Goal: Navigation & Orientation: Understand site structure

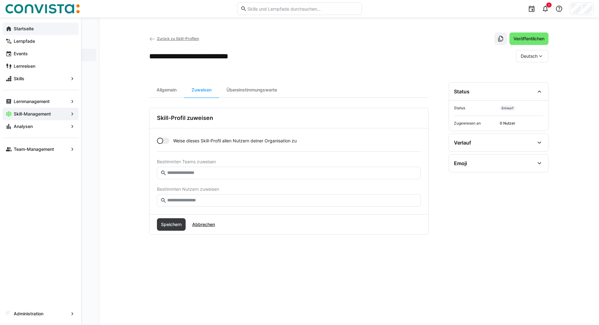
click at [10, 29] on eds-icon at bounding box center [9, 29] width 6 height 6
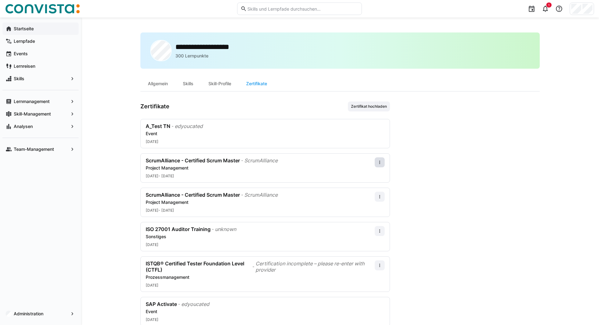
click at [0, 0] on app-navigation-label "Startseite" at bounding box center [0, 0] width 0 height 0
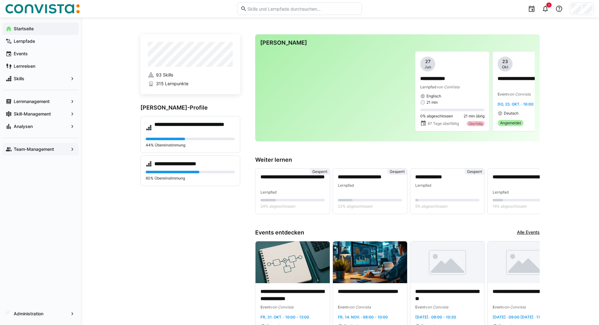
click at [0, 0] on app-navigation-label "Team-Management" at bounding box center [0, 0] width 0 height 0
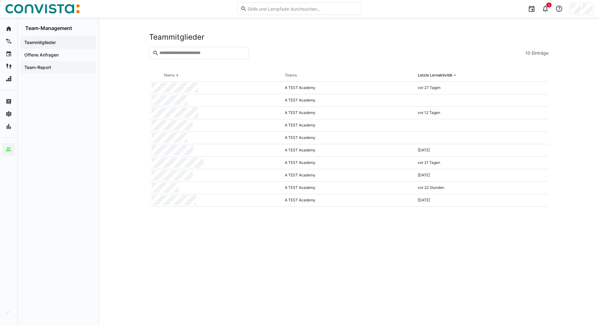
click at [0, 0] on app-navigation-label "Team-Report" at bounding box center [0, 0] width 0 height 0
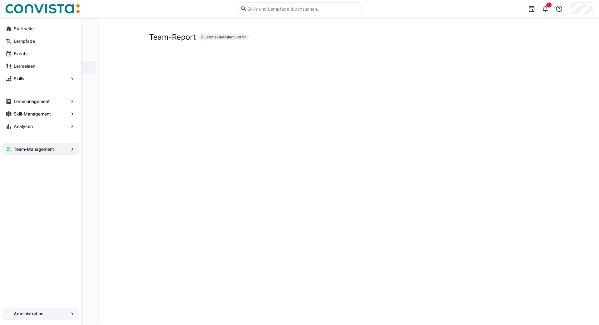
click at [0, 0] on app-navigation-label "Administration" at bounding box center [0, 0] width 0 height 0
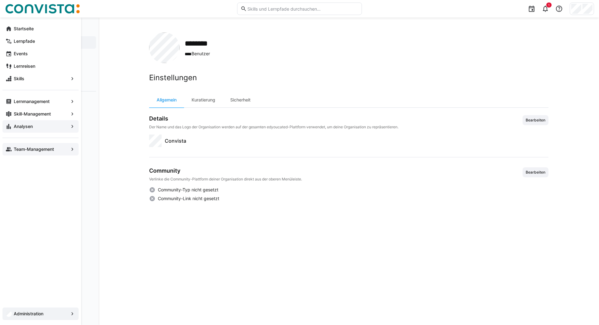
click at [20, 124] on span "Analysen" at bounding box center [41, 126] width 56 height 6
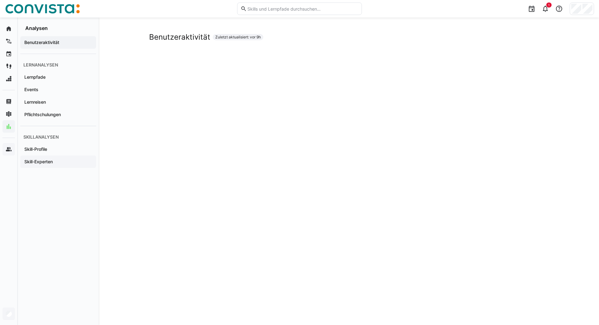
click at [0, 0] on app-navigation-label "Skill-Experten" at bounding box center [0, 0] width 0 height 0
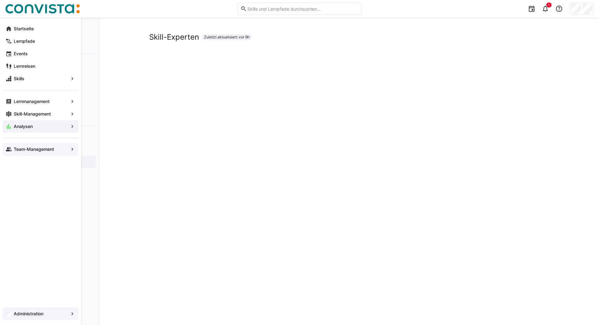
click at [0, 0] on app-navigation-label "Team-Management" at bounding box center [0, 0] width 0 height 0
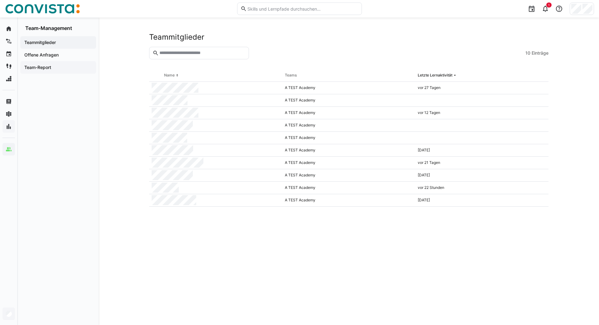
click at [0, 0] on app-navigation-label "Team-Report" at bounding box center [0, 0] width 0 height 0
